Goal: Task Accomplishment & Management: Manage account settings

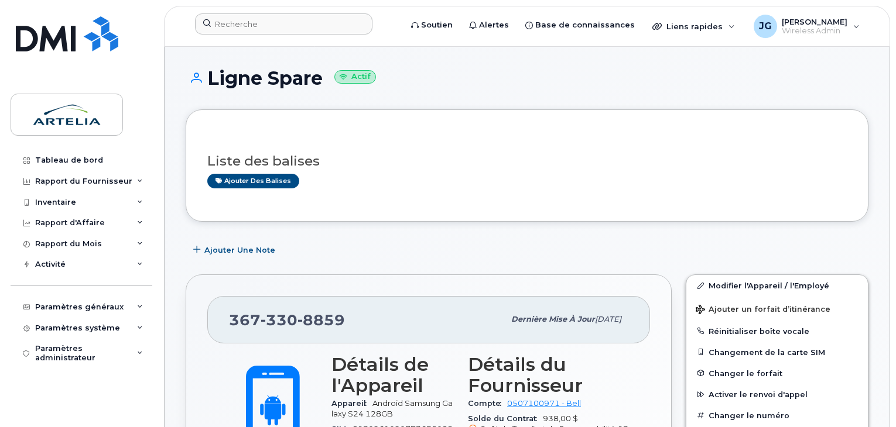
scroll to position [344, 0]
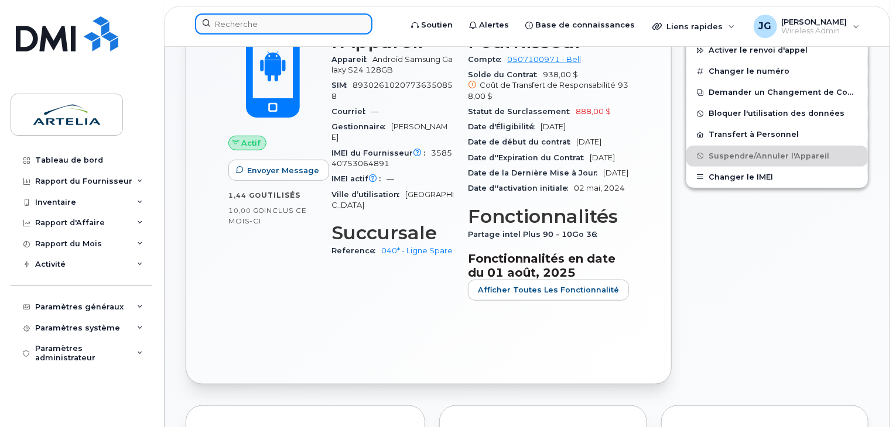
click at [290, 23] on input at bounding box center [283, 23] width 177 height 21
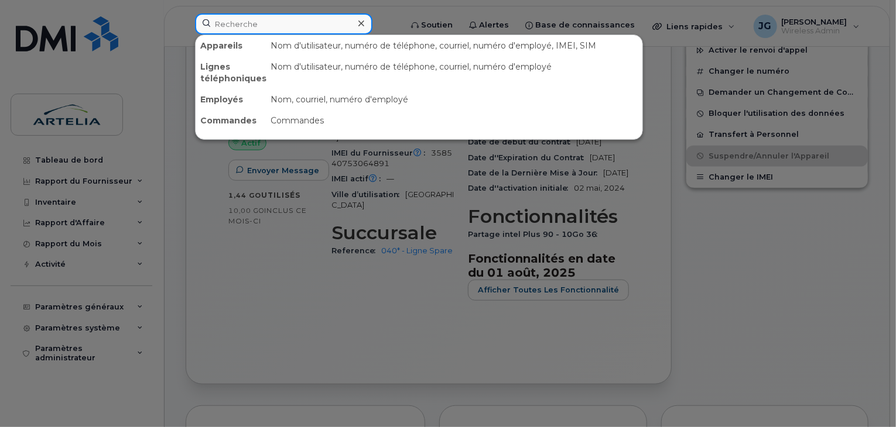
paste input "4384354067"
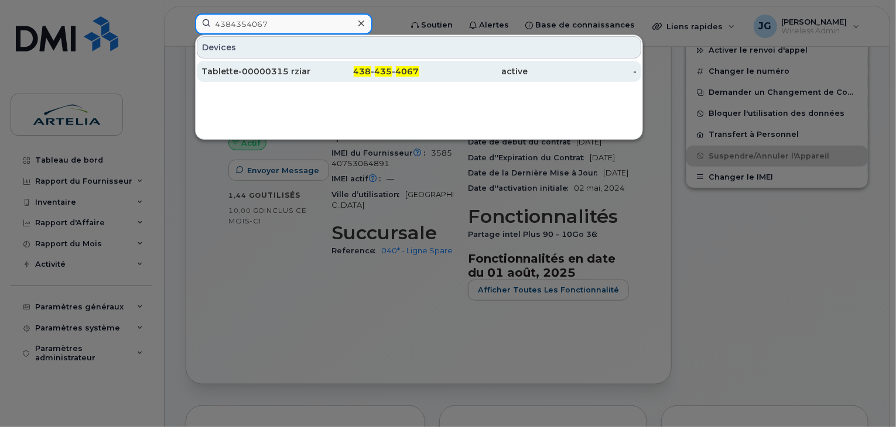
type input "4384354067"
click at [276, 75] on div "Tablette-00000315 rziani" at bounding box center [255, 72] width 109 height 12
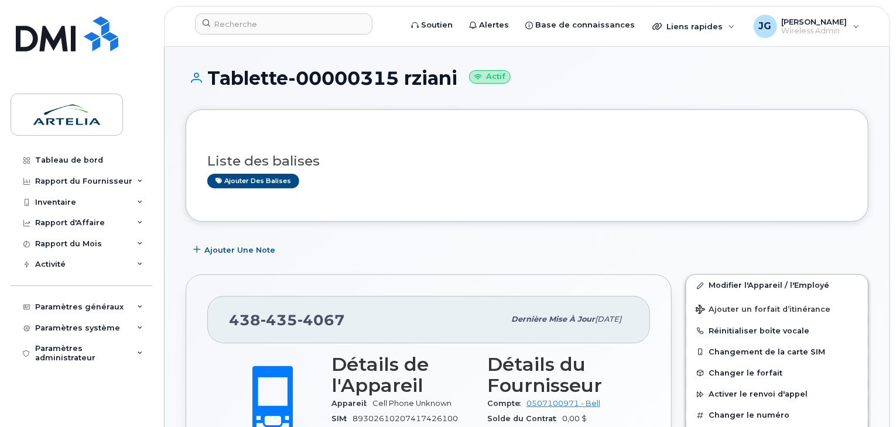
click at [257, 43] on header "Soutien Alertes Base de connaissances Liens rapides Suspendre/Supprimer l’appar…" at bounding box center [527, 26] width 726 height 41
click at [261, 32] on input at bounding box center [283, 23] width 177 height 21
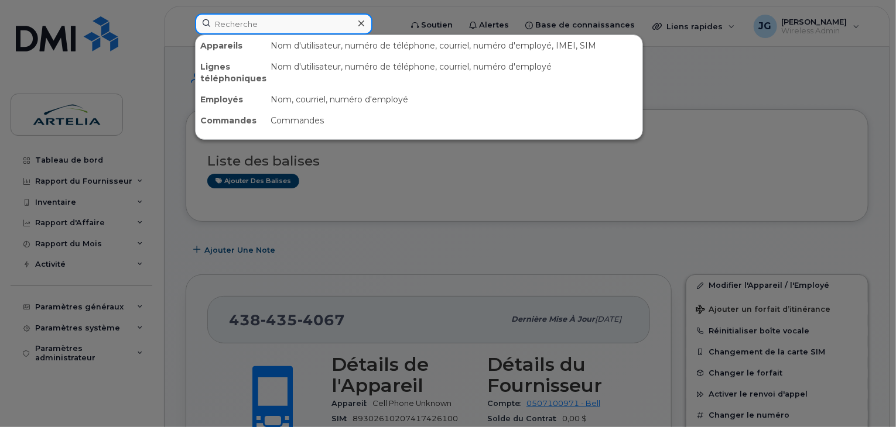
paste input "4384584682"
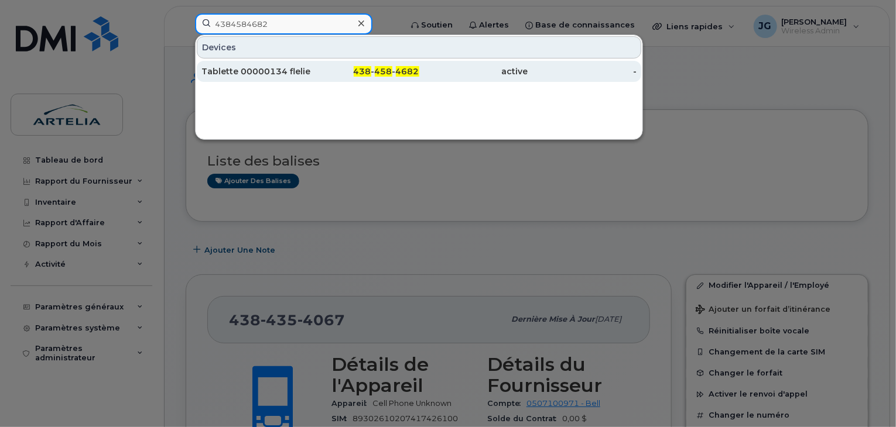
type input "4384584682"
click at [219, 69] on div "Tablette 00000134 flelievre" at bounding box center [255, 72] width 109 height 12
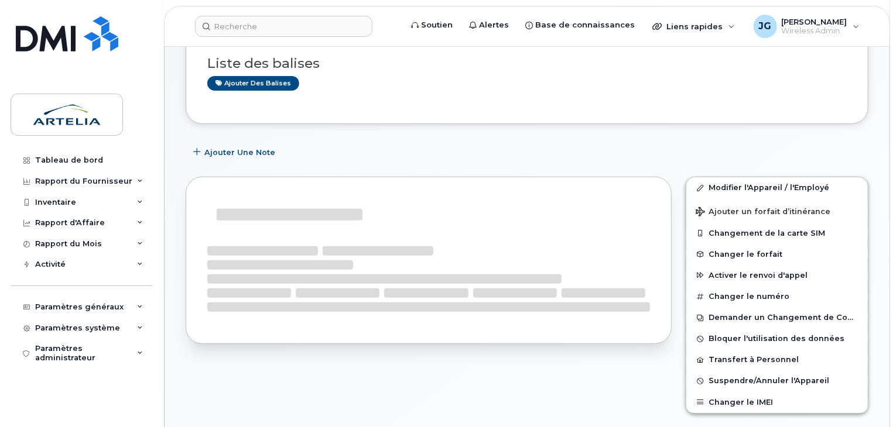
scroll to position [104, 0]
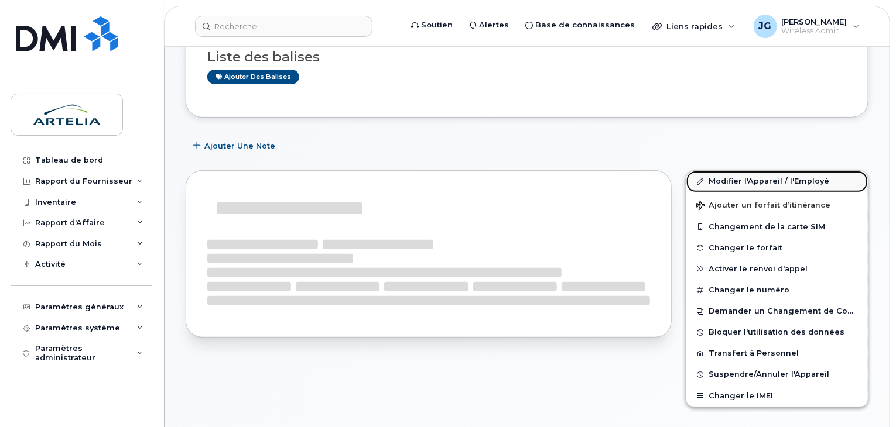
click at [744, 181] on link "Modifier l'Appareil / l'Employé" at bounding box center [777, 181] width 182 height 21
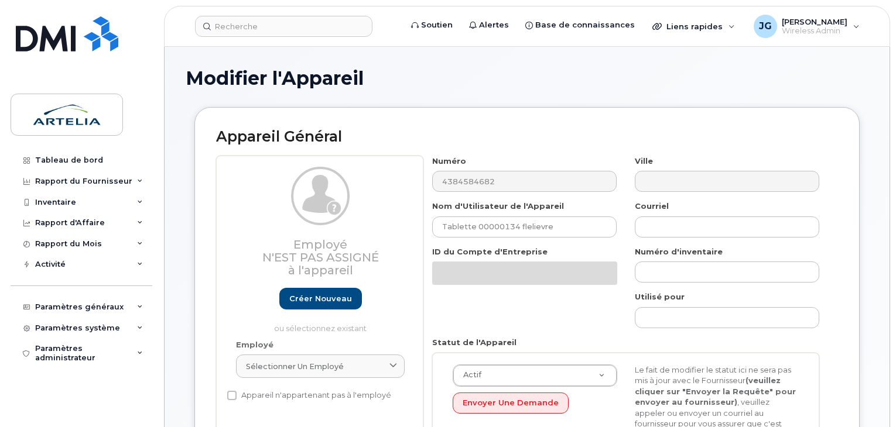
select select "29522003"
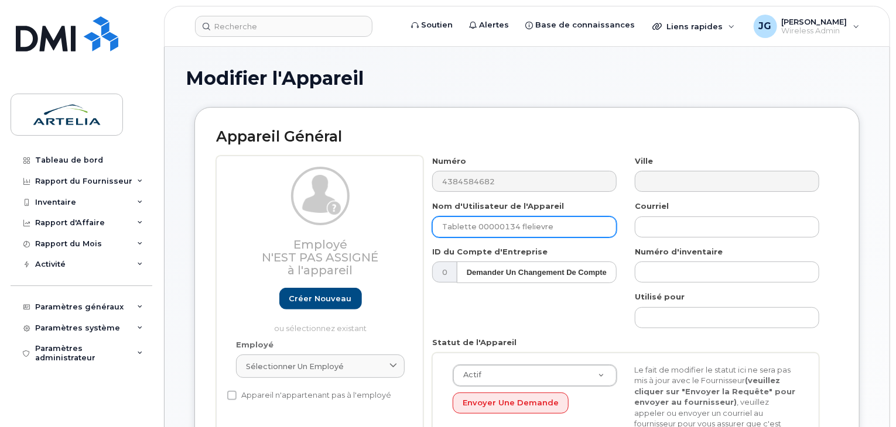
drag, startPoint x: 563, startPoint y: 224, endPoint x: 517, endPoint y: 232, distance: 46.5
click at [517, 232] on input "Tablette 00000134 flelievre" at bounding box center [524, 227] width 184 height 21
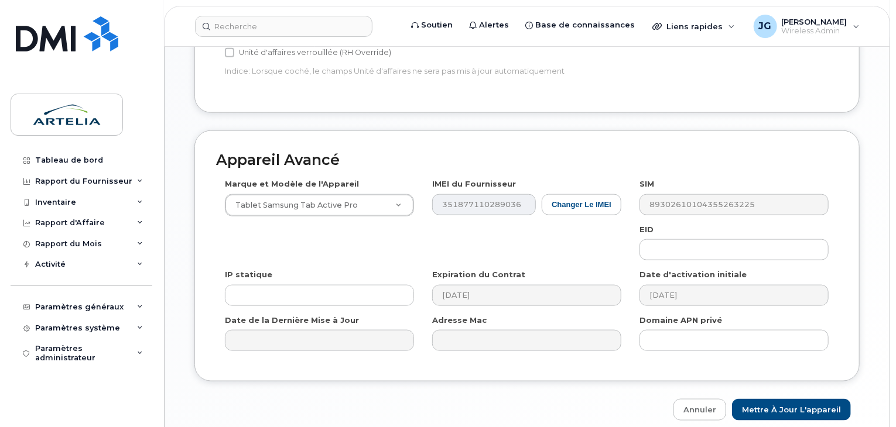
scroll to position [632, 0]
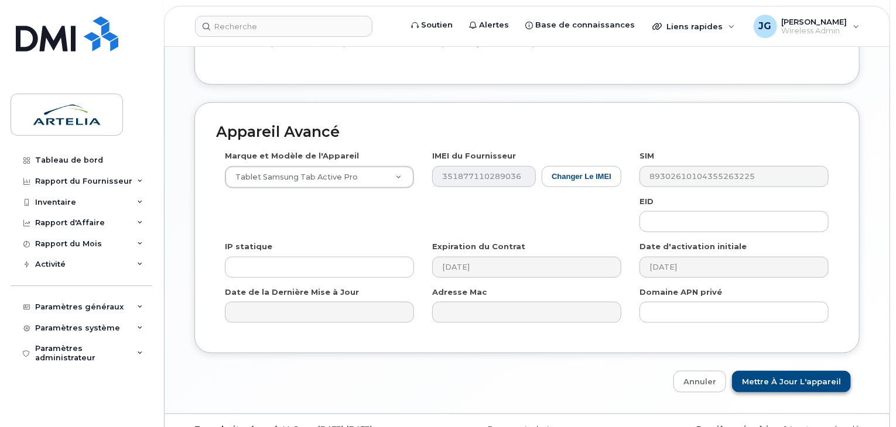
type input "Tablette 00000134 Spare"
click at [788, 371] on input "Mettre à jour l'appareil" at bounding box center [791, 382] width 119 height 22
type input "Sauvegarde..."
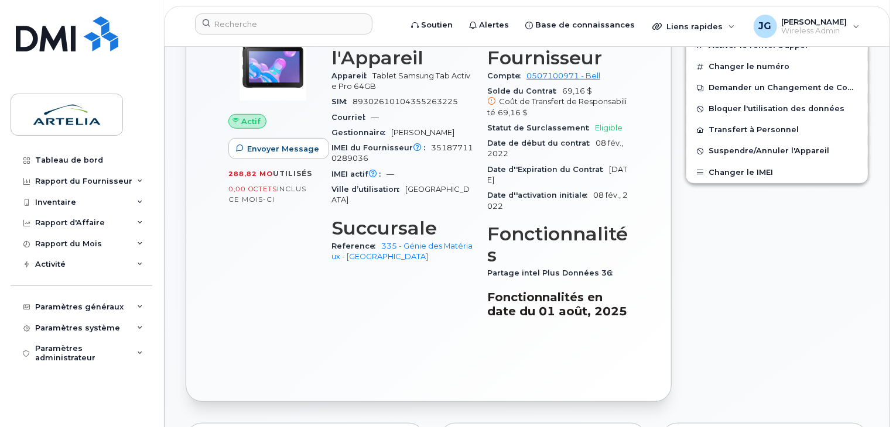
scroll to position [314, 0]
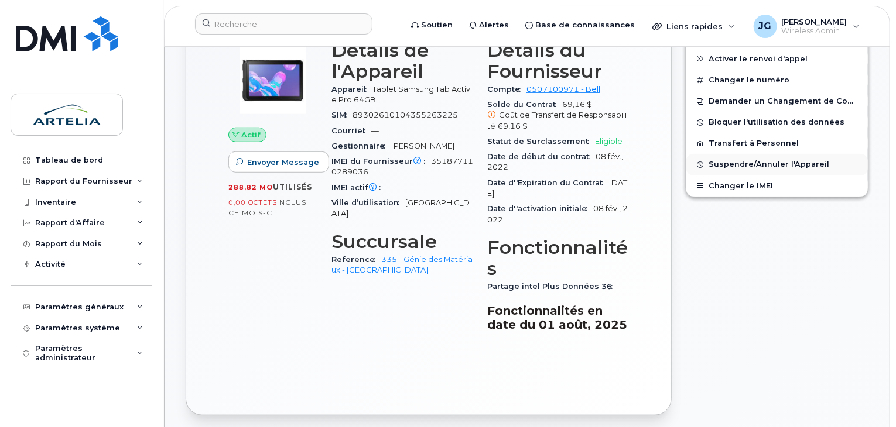
click at [741, 162] on span "Suspendre/Annuler l'Appareil" at bounding box center [768, 164] width 121 height 9
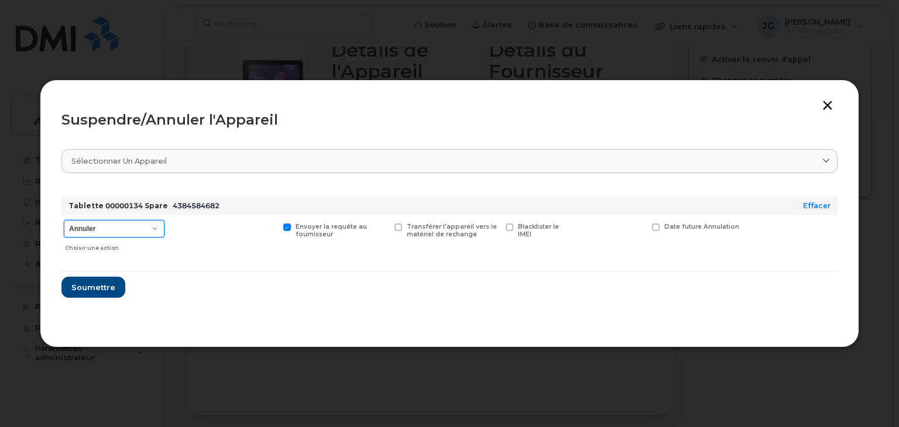
click at [128, 228] on select "Annuler Suspendre - Prolonger la suspension Suspendre - Tarif réduit Suspendre …" at bounding box center [114, 229] width 101 height 18
select select "[object Object]"
click at [64, 220] on select "Annuler Suspendre - Prolonger la suspension Suspendre - Tarif réduit Suspendre …" at bounding box center [114, 229] width 101 height 18
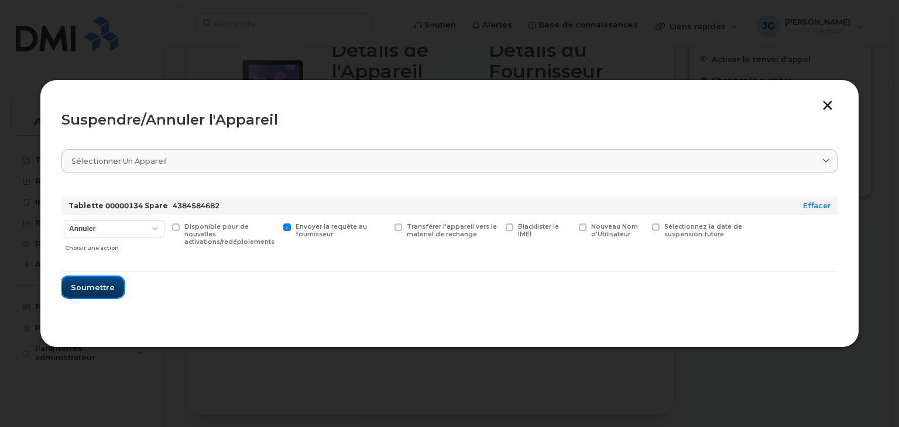
click at [88, 289] on span "Soumettre" at bounding box center [93, 287] width 44 height 11
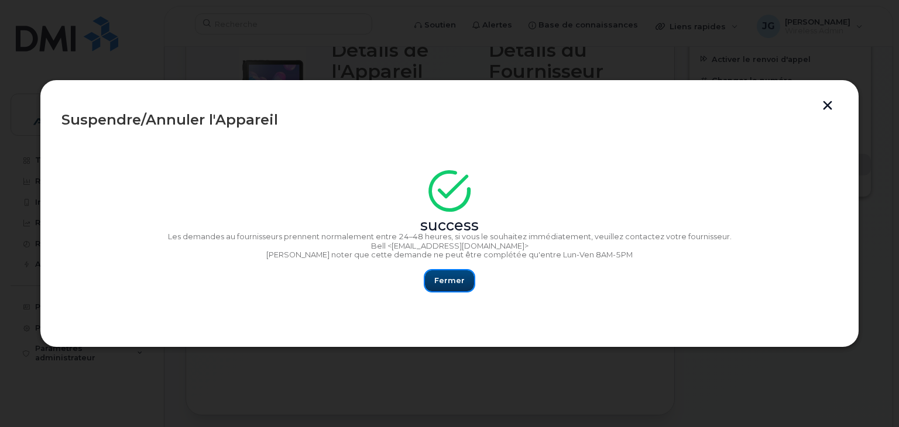
click at [430, 287] on button "Fermer" at bounding box center [449, 281] width 49 height 21
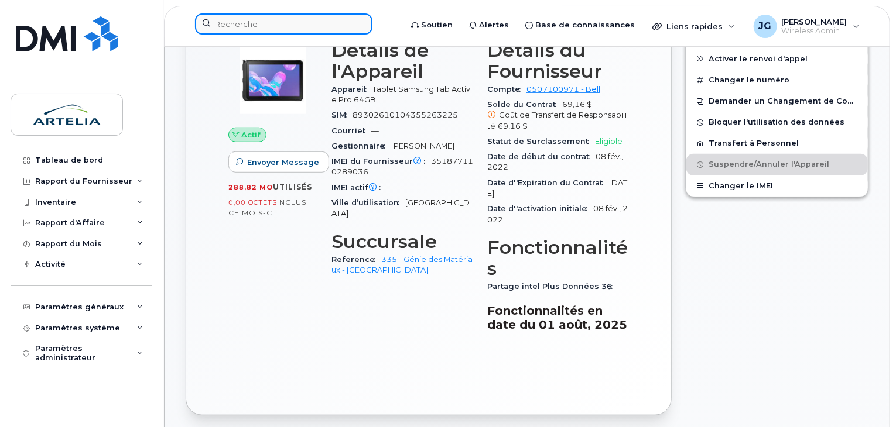
click at [239, 24] on input at bounding box center [283, 23] width 177 height 21
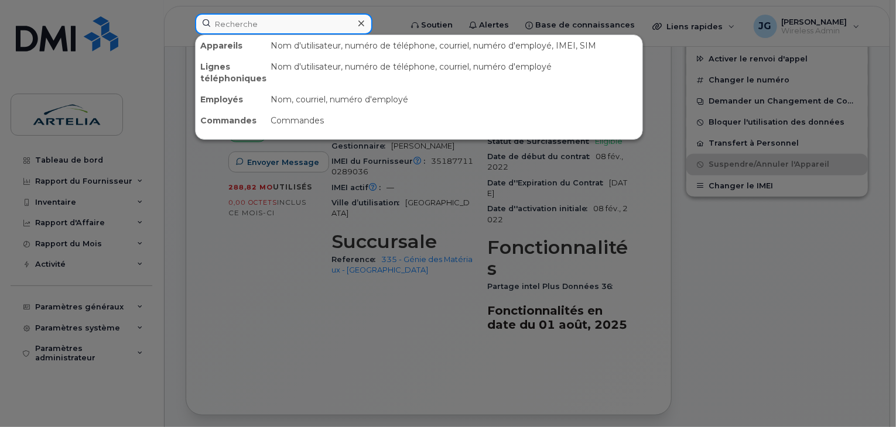
paste input "4384558901"
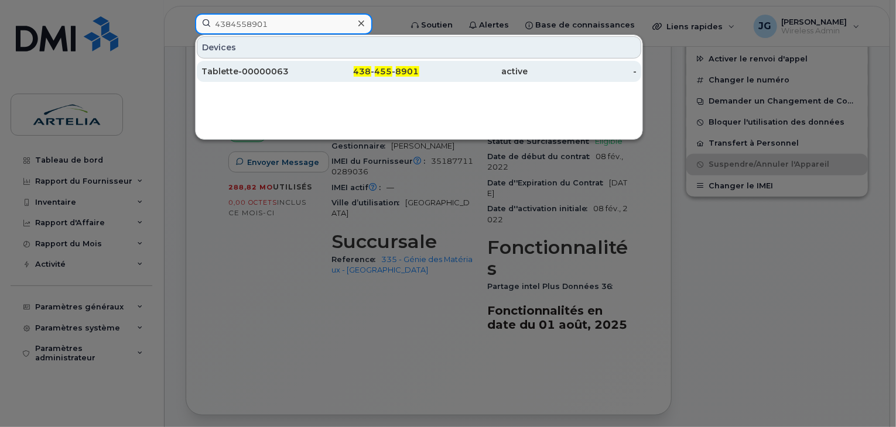
type input "4384558901"
click at [310, 63] on link "Tablette-00000063 438 - 455 - 8901 active -" at bounding box center [419, 71] width 444 height 21
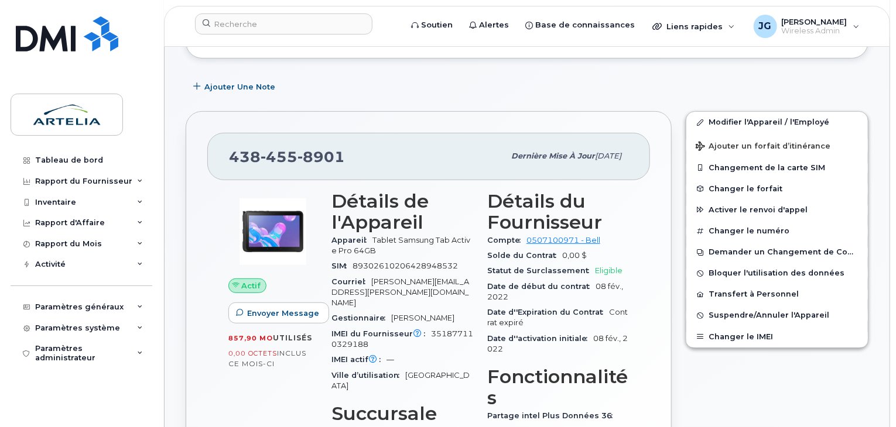
scroll to position [169, 0]
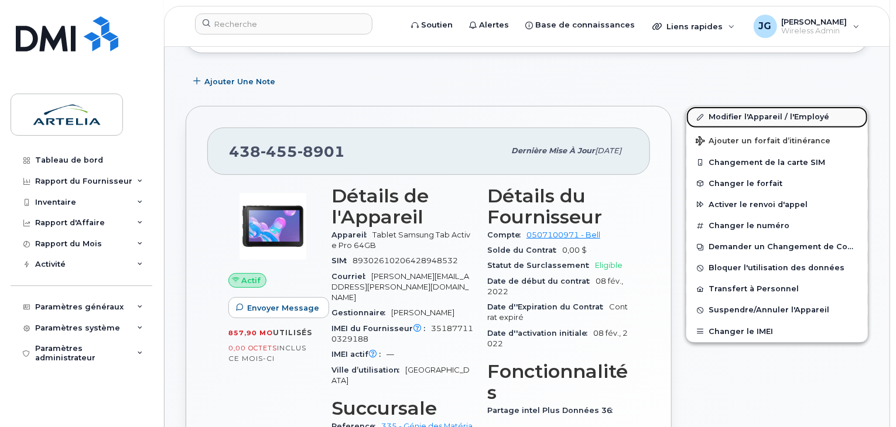
click at [733, 120] on link "Modifier l'Appareil / l'Employé" at bounding box center [777, 117] width 182 height 21
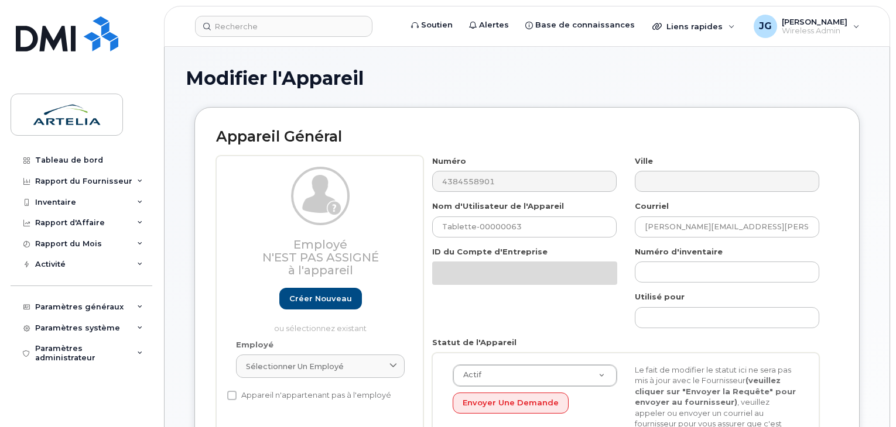
select select "29522003"
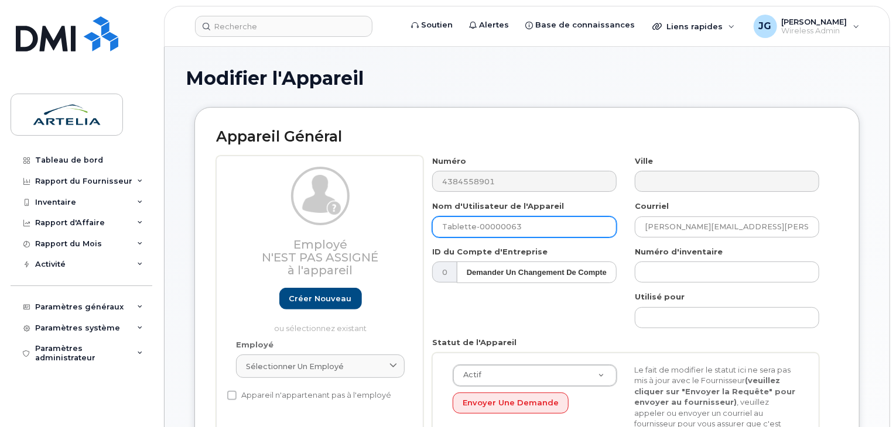
click at [574, 225] on input "Tablette-00000063" at bounding box center [524, 227] width 184 height 21
drag, startPoint x: 813, startPoint y: 229, endPoint x: 444, endPoint y: 228, distance: 368.3
click at [444, 228] on div "Numéro 4384558901 Ville Nom d'Utilisateur de l'Appareil Tablette-00000063 Courr…" at bounding box center [625, 325] width 405 height 338
type input "[DOMAIN_NAME]"
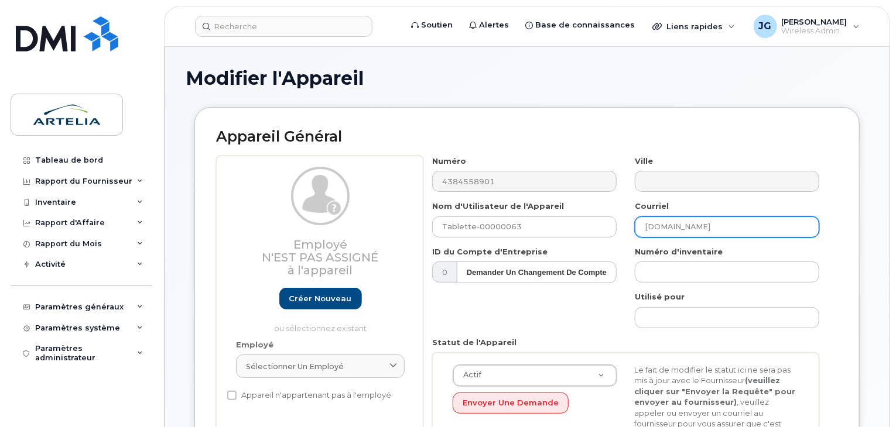
drag, startPoint x: 671, startPoint y: 220, endPoint x: 522, endPoint y: 238, distance: 149.8
click at [528, 238] on div "Numéro 4384558901 Ville Nom d'Utilisateur de l'Appareil Tablette-00000063 Courr…" at bounding box center [625, 325] width 405 height 338
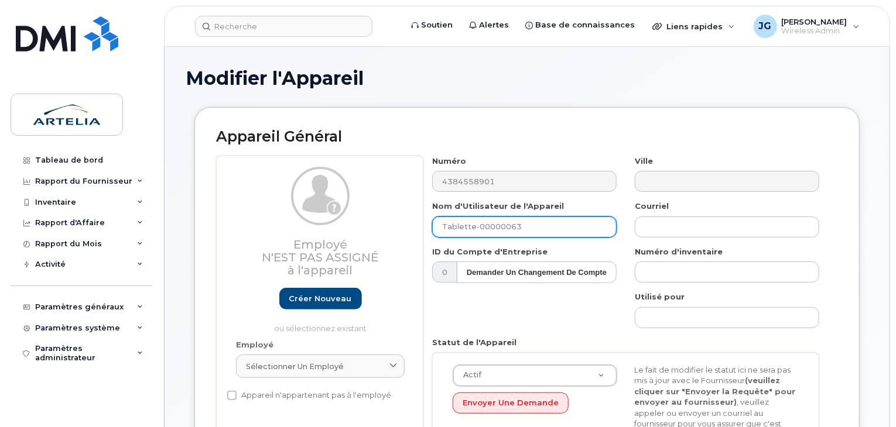
click at [539, 221] on input "Tablette-00000063" at bounding box center [524, 227] width 184 height 21
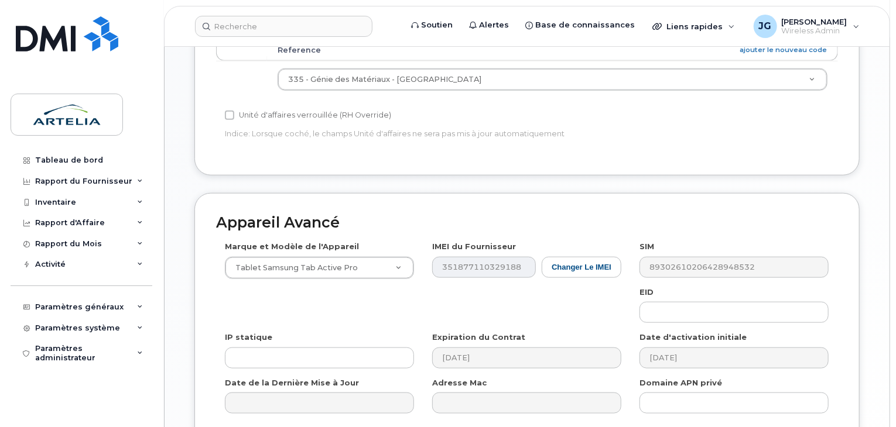
scroll to position [606, 0]
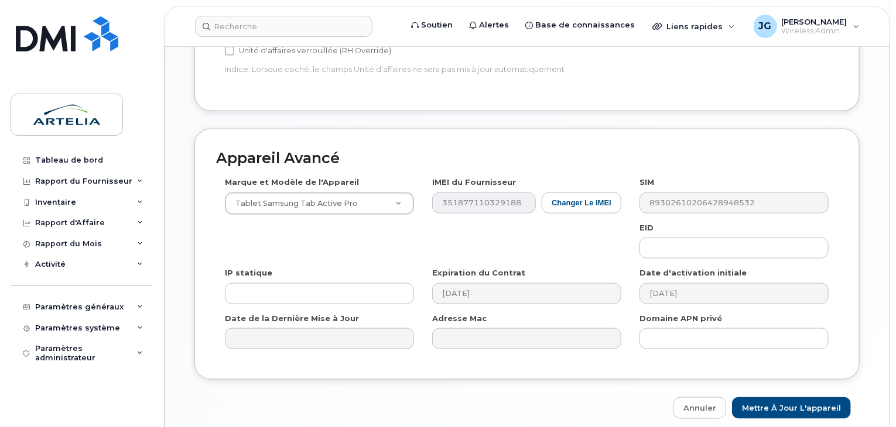
type input "Tablette-00000063 Spare"
click at [792, 398] on input "Mettre à jour l'appareil" at bounding box center [791, 409] width 119 height 22
type input "Sauvegarde..."
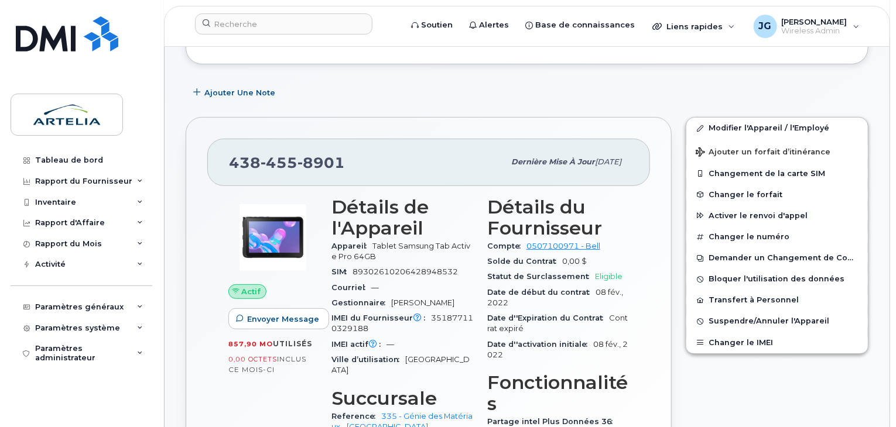
scroll to position [249, 0]
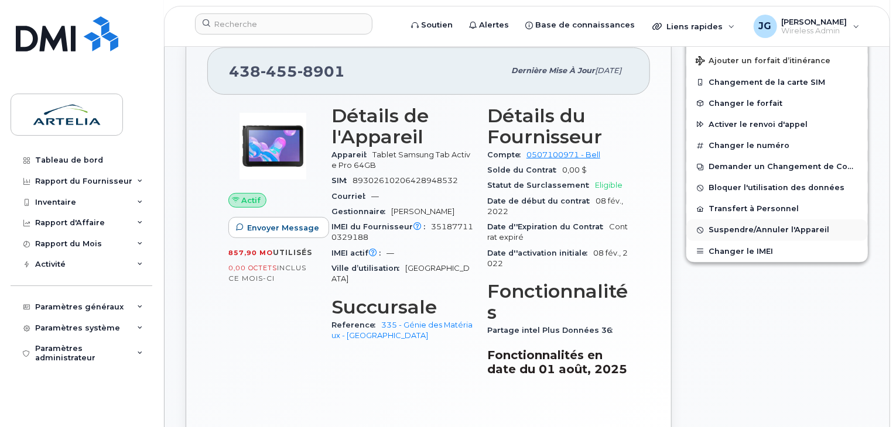
click at [751, 227] on span "Suspendre/Annuler l'Appareil" at bounding box center [768, 230] width 121 height 9
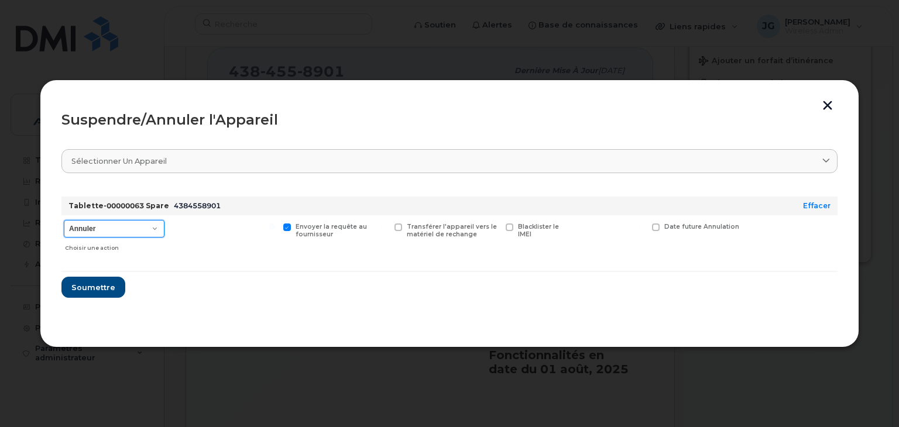
click at [129, 229] on select "Annuler Suspendre - Prolonger la suspension Suspendre - Tarif réduit Suspendre …" at bounding box center [114, 229] width 101 height 18
select select "[object Object]"
click at [64, 220] on select "Annuler Suspendre - Prolonger la suspension Suspendre - Tarif réduit Suspendre …" at bounding box center [114, 229] width 101 height 18
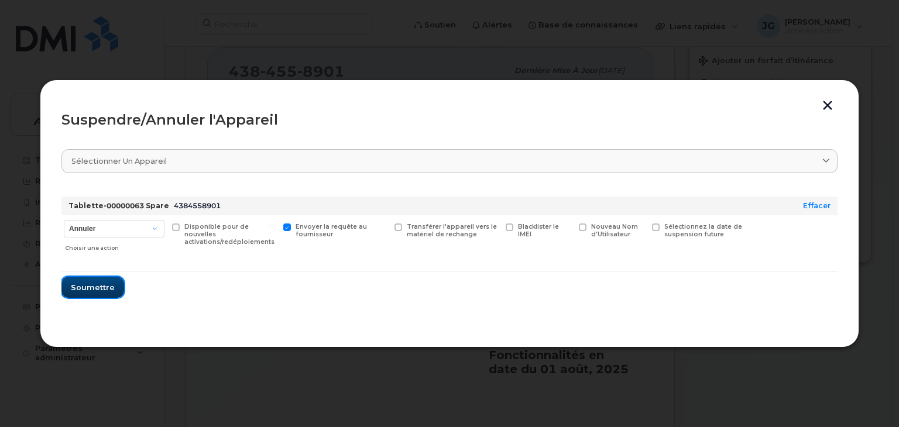
click at [100, 285] on span "Soumettre" at bounding box center [93, 287] width 44 height 11
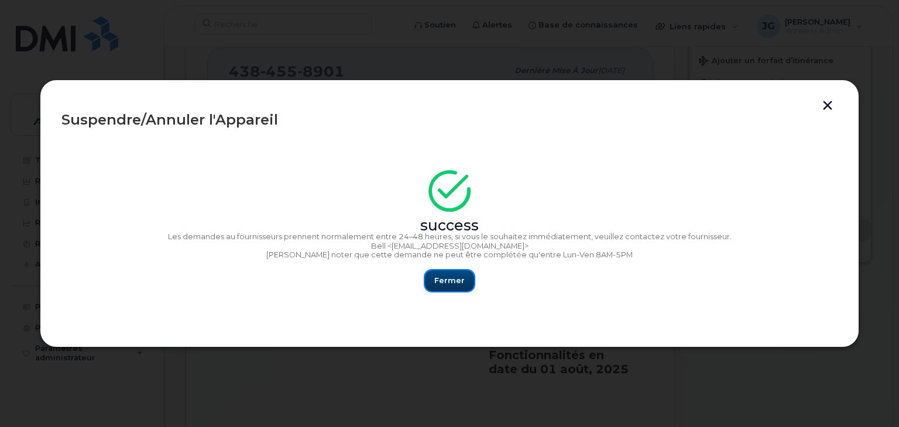
click at [437, 289] on button "Fermer" at bounding box center [449, 281] width 49 height 21
